Goal: Task Accomplishment & Management: Manage account settings

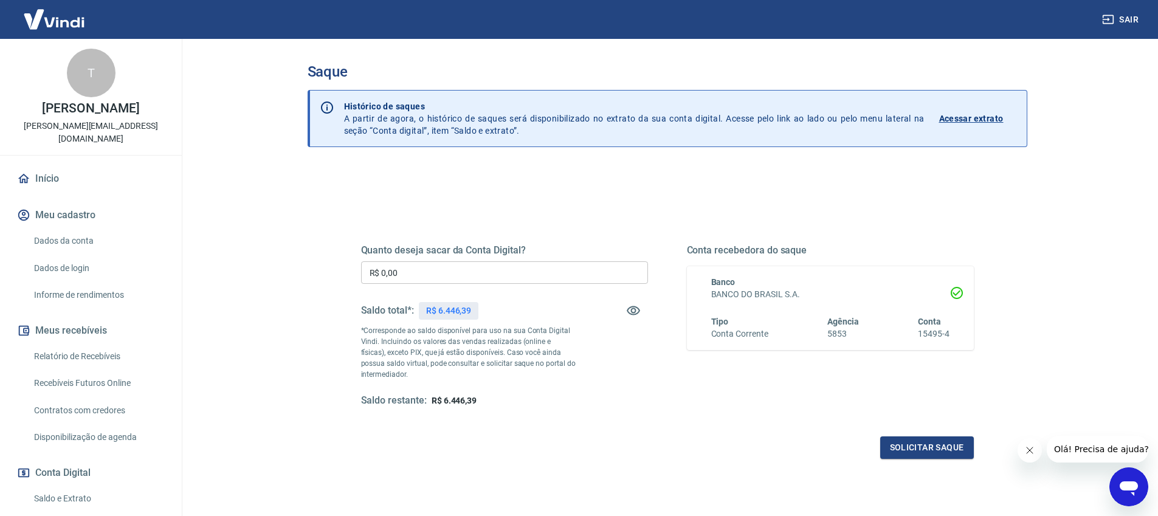
click at [492, 274] on input "R$ 0,00" at bounding box center [504, 272] width 287 height 22
type input "R$ 6.446,39"
click at [918, 442] on button "Solicitar saque" at bounding box center [927, 447] width 94 height 22
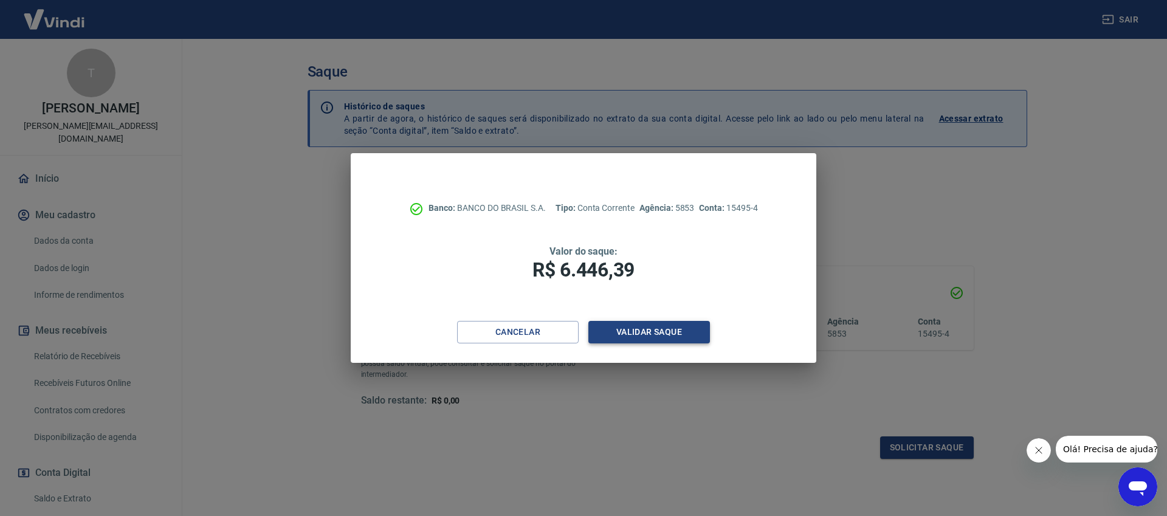
click at [691, 337] on button "Validar saque" at bounding box center [649, 332] width 122 height 22
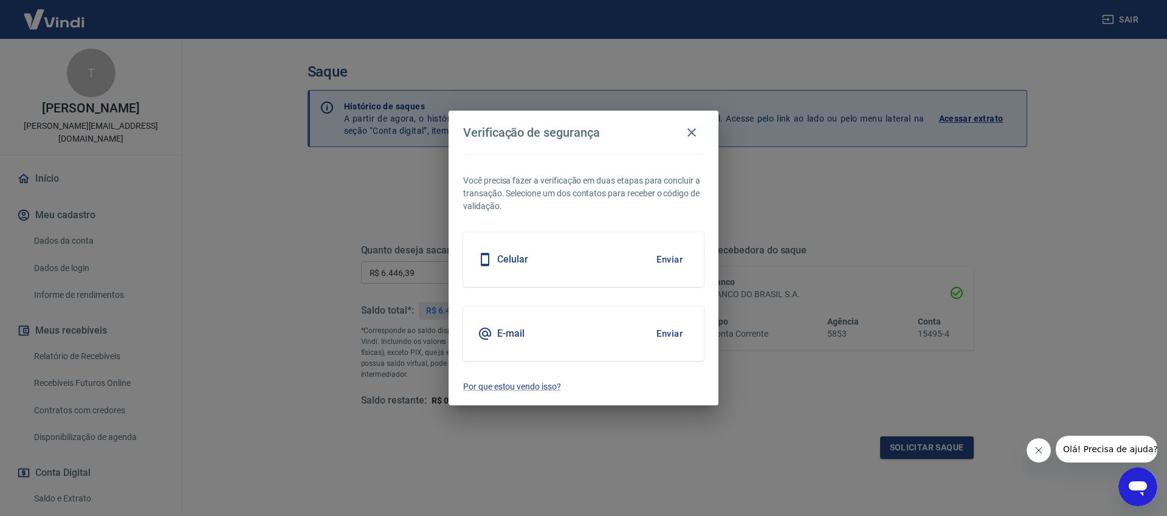
click at [664, 259] on button "Enviar" at bounding box center [670, 260] width 40 height 26
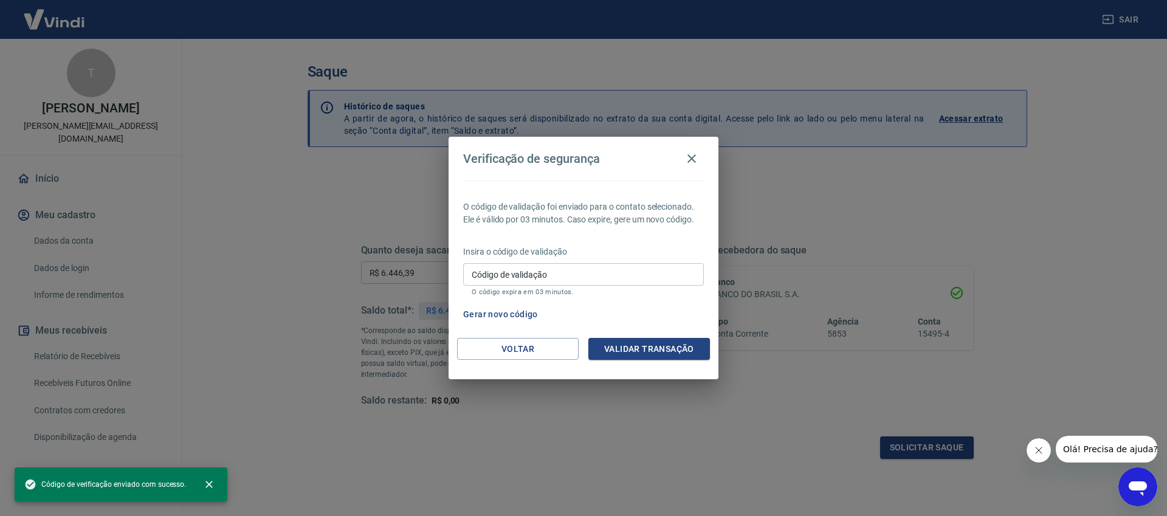
click at [658, 186] on div "O código de validação foi enviado para o contato selecionado. Ele é válido por …" at bounding box center [584, 259] width 270 height 157
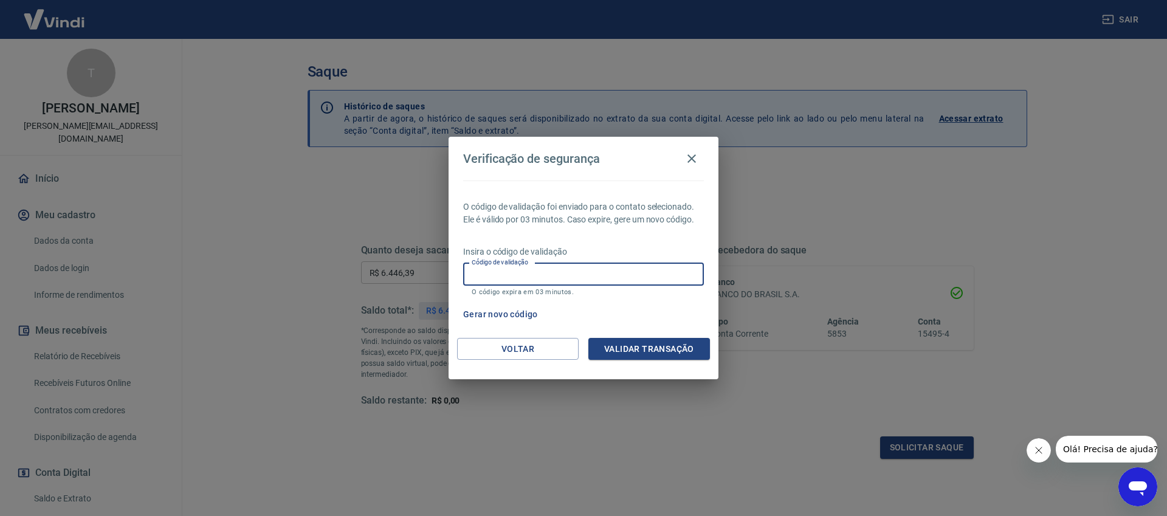
click at [610, 272] on input "Código de validação" at bounding box center [583, 274] width 241 height 22
click at [621, 278] on input "Código de validação" at bounding box center [583, 274] width 241 height 22
click at [583, 277] on input "Código de validação" at bounding box center [583, 274] width 241 height 22
type input "7"
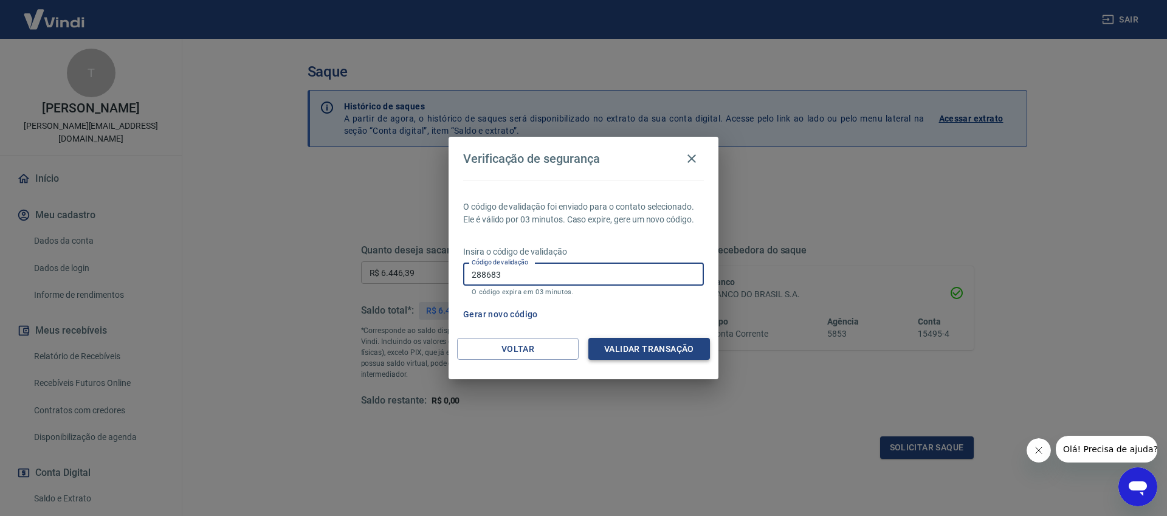
type input "288683"
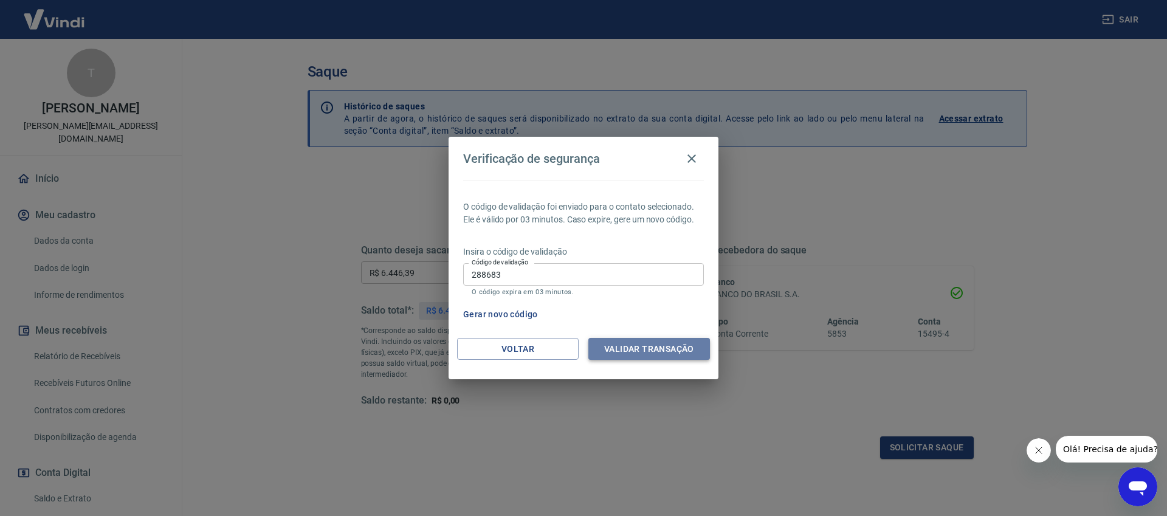
click at [658, 342] on button "Validar transação" at bounding box center [649, 349] width 122 height 22
